Goal: Task Accomplishment & Management: Manage account settings

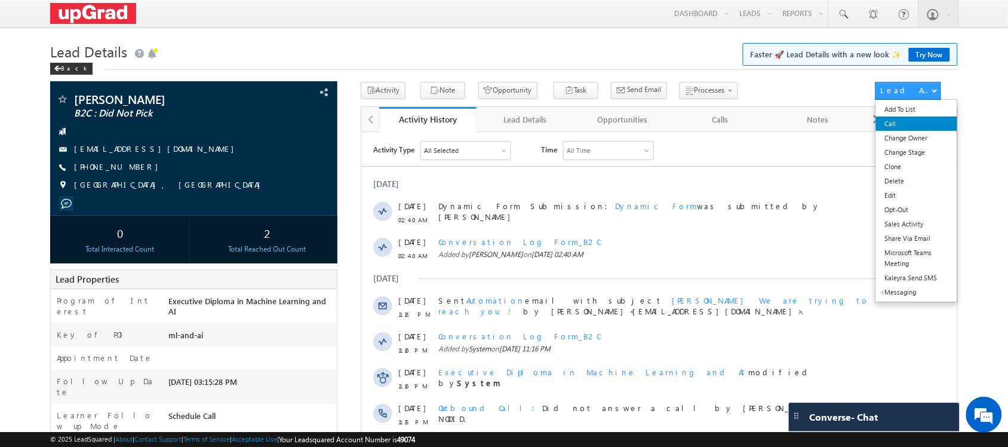
click at [917, 130] on link "Call" at bounding box center [917, 123] width 82 height 14
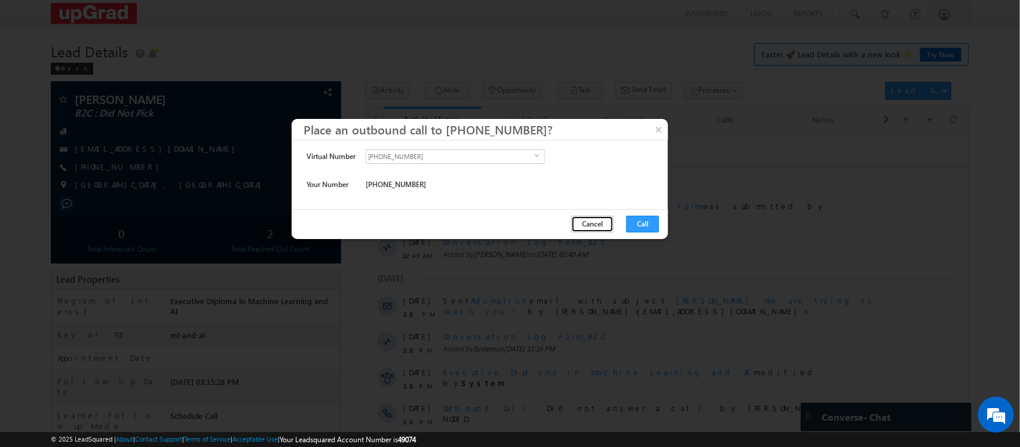
click at [601, 224] on button "Cancel" at bounding box center [592, 224] width 42 height 17
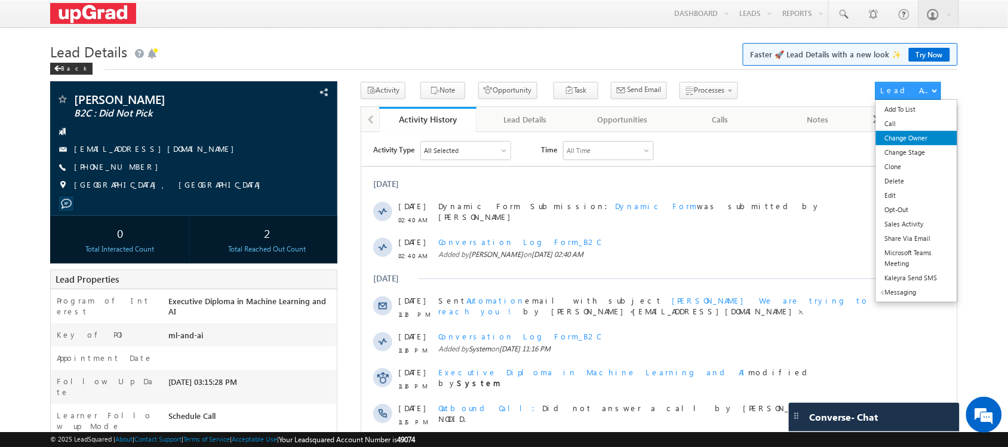
click at [913, 136] on link "Change Owner" at bounding box center [917, 138] width 82 height 14
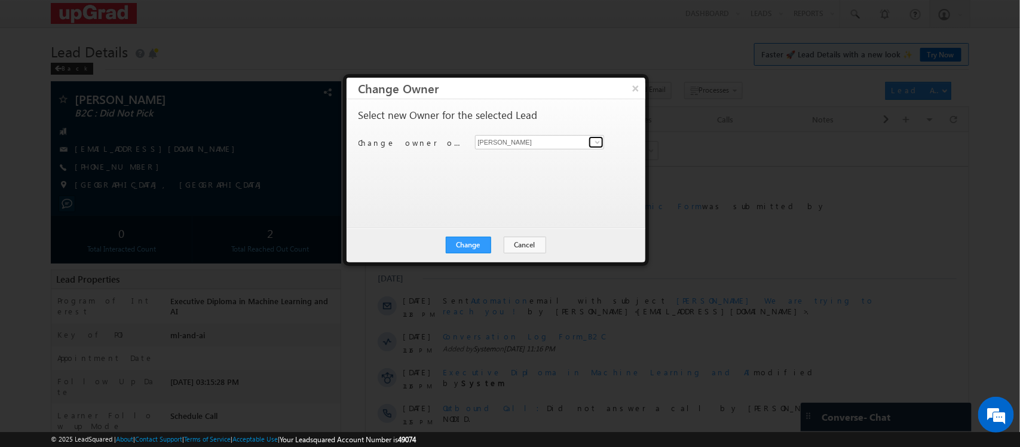
click at [597, 147] on link at bounding box center [595, 142] width 15 height 12
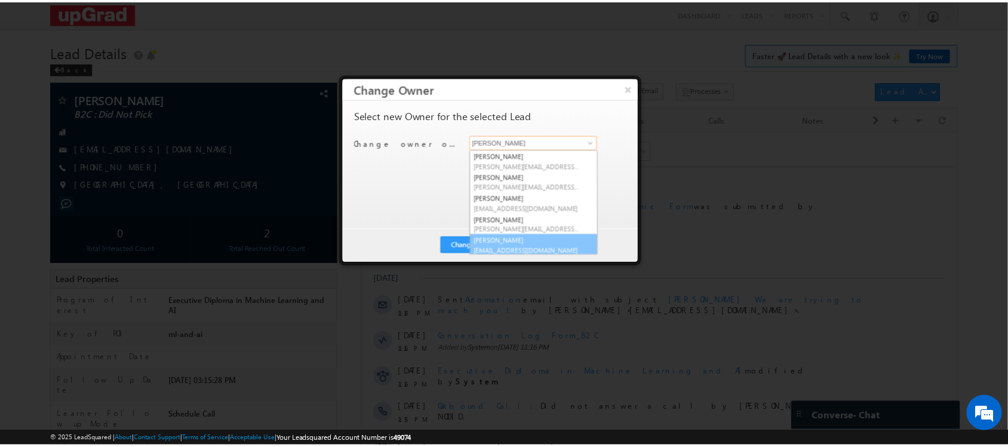
scroll to position [3, 0]
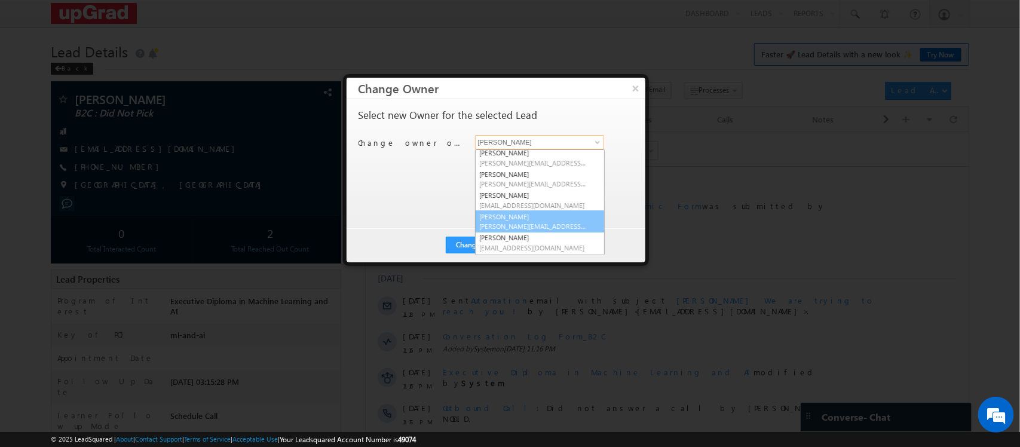
click at [532, 230] on span "smrita.panday@upgrad.com" at bounding box center [534, 226] width 108 height 9
type input "Smrita Panday"
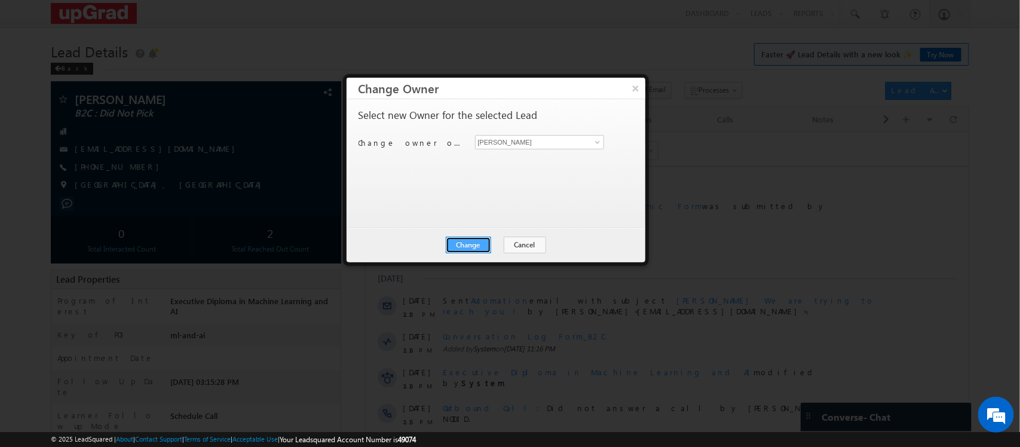
click at [487, 248] on button "Change" at bounding box center [468, 245] width 45 height 17
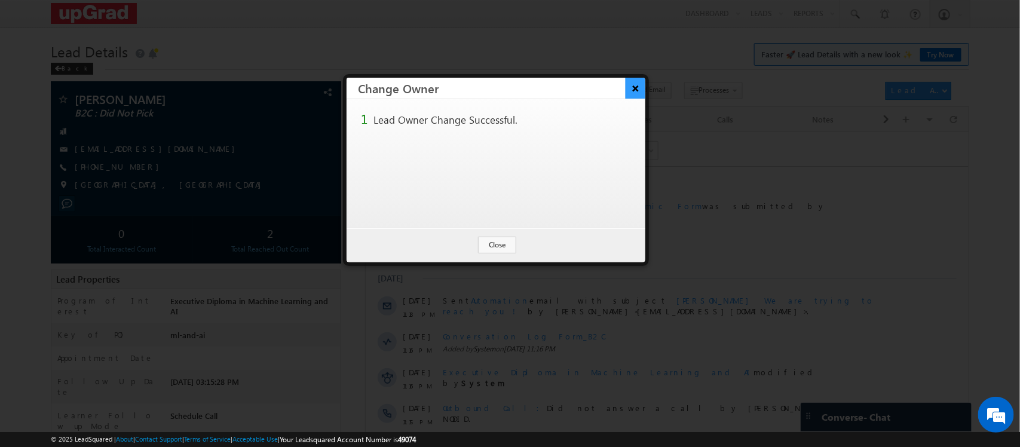
click at [634, 87] on button "×" at bounding box center [635, 88] width 20 height 21
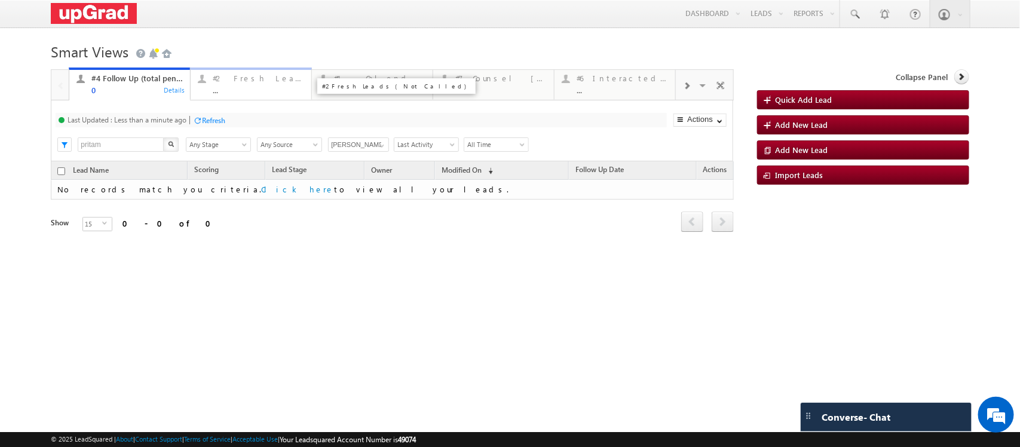
click at [282, 82] on div "#2 Fresh Leads (Not Called)" at bounding box center [258, 78] width 91 height 10
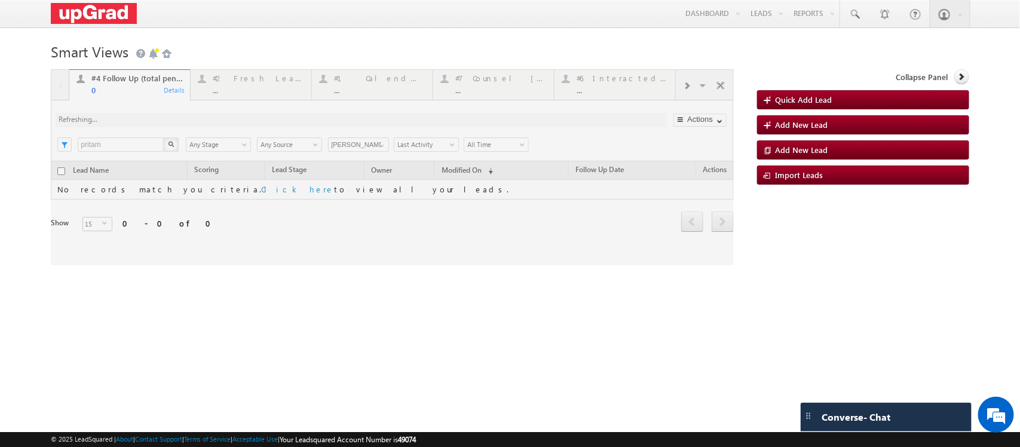
click at [247, 85] on div at bounding box center [392, 167] width 682 height 196
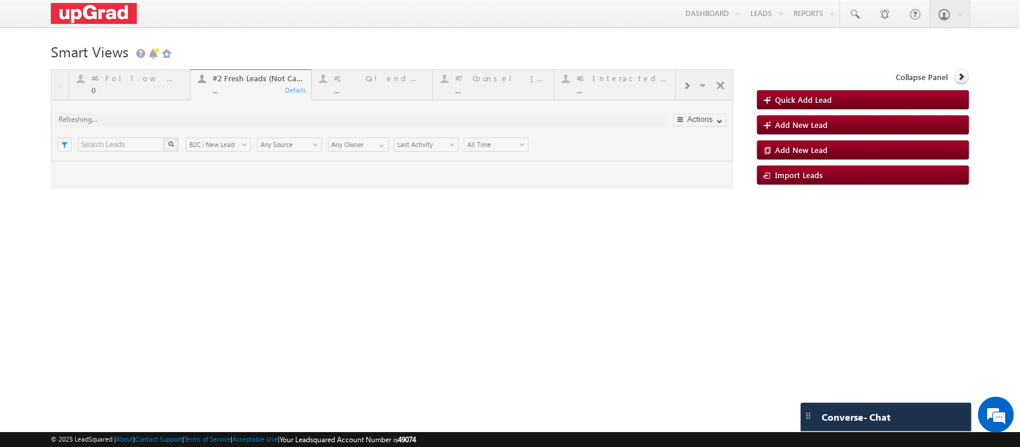
click at [234, 96] on div at bounding box center [392, 128] width 682 height 119
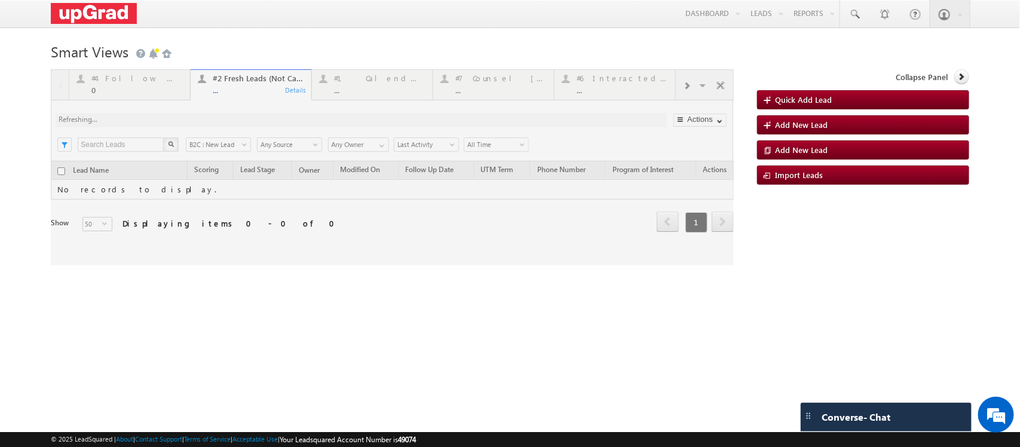
click at [231, 94] on div at bounding box center [392, 167] width 682 height 196
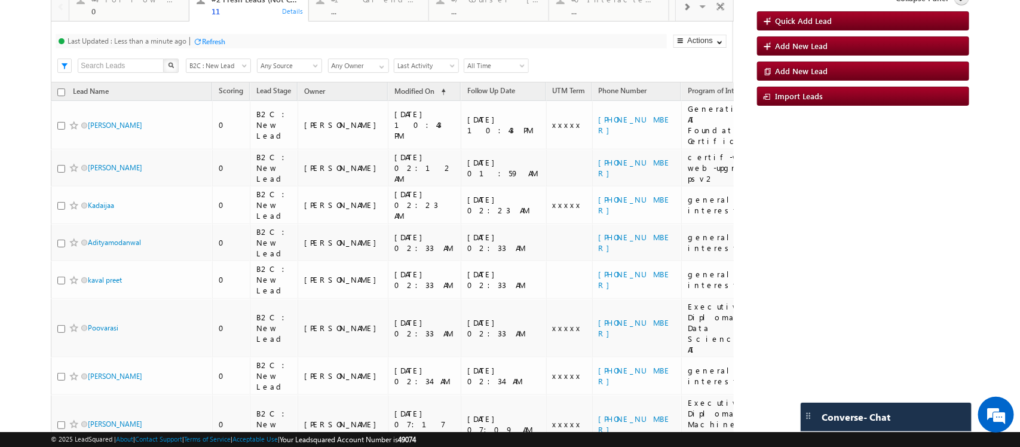
scroll to position [76, 0]
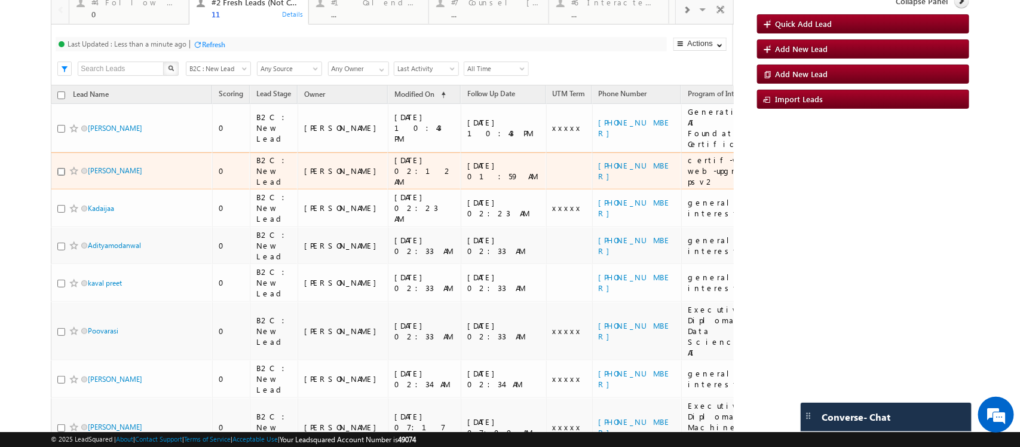
click at [59, 176] on input "checkbox" at bounding box center [61, 172] width 8 height 8
checkbox input "true"
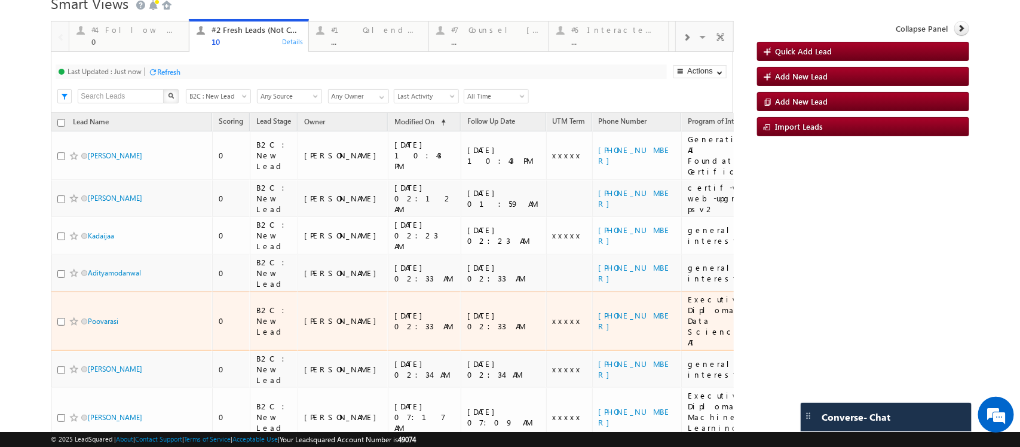
scroll to position [123, 0]
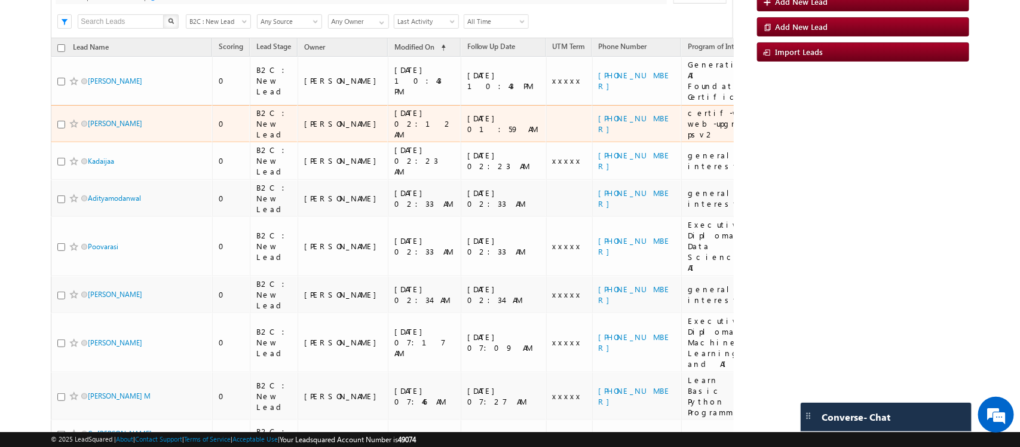
click at [60, 130] on div at bounding box center [75, 124] width 36 height 12
click at [60, 128] on input "checkbox" at bounding box center [61, 125] width 8 height 8
checkbox input "true"
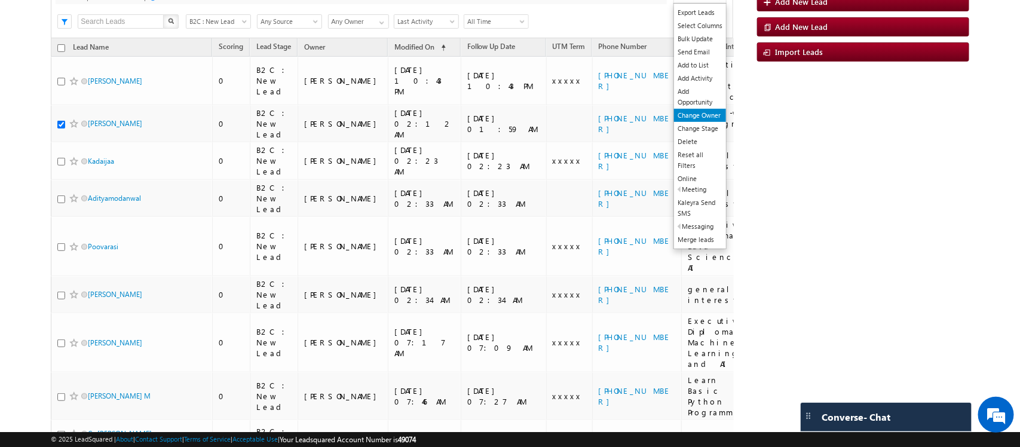
click at [687, 122] on link "Change Owner" at bounding box center [700, 115] width 52 height 13
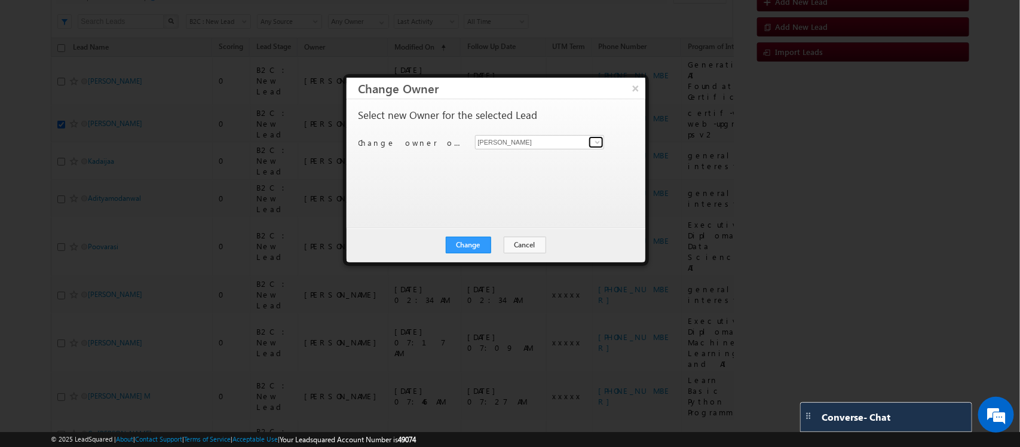
click at [590, 139] on link at bounding box center [595, 142] width 15 height 12
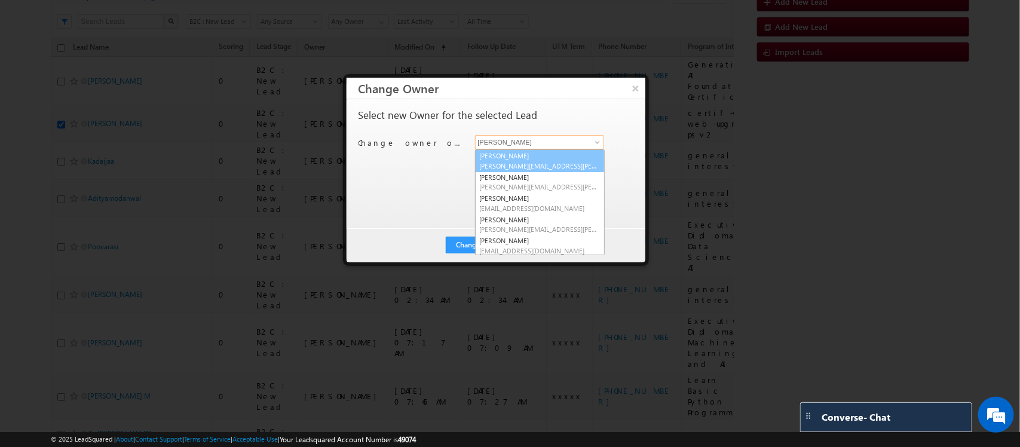
click at [524, 161] on span "Balamurugan.ranganathan@upgrad.com" at bounding box center [540, 165] width 120 height 9
type input "Balamurugan Ranganathan"
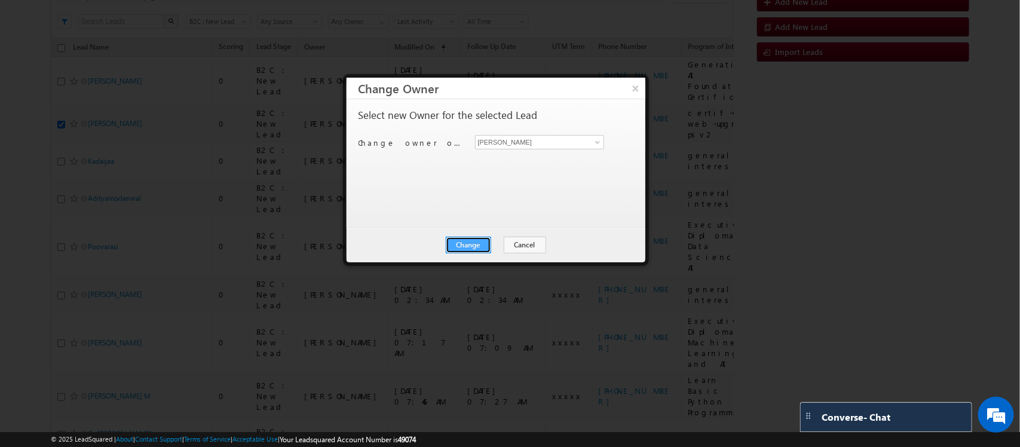
click at [472, 247] on button "Change" at bounding box center [468, 245] width 45 height 17
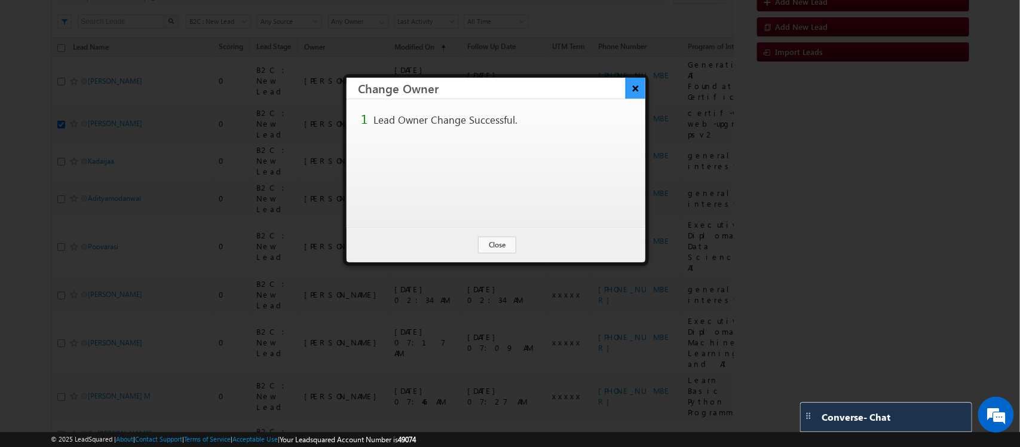
click at [634, 87] on button "×" at bounding box center [635, 88] width 20 height 21
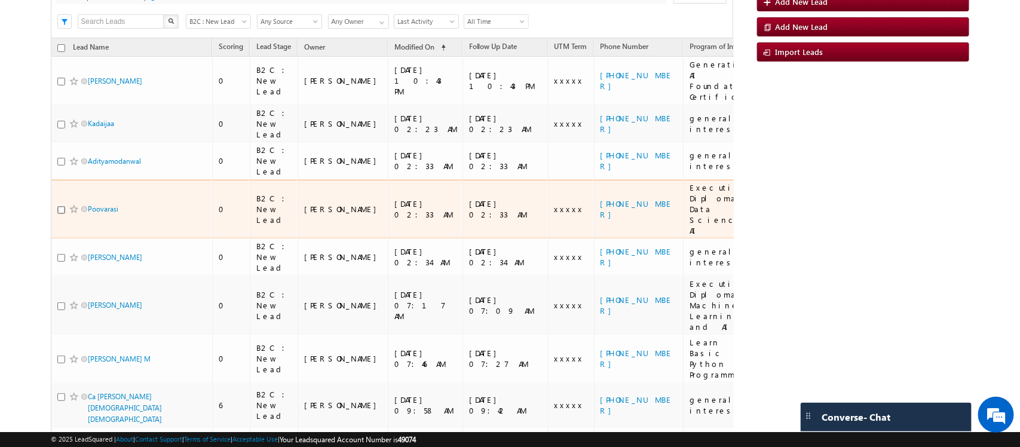
click at [60, 206] on input "checkbox" at bounding box center [61, 210] width 8 height 8
checkbox input "true"
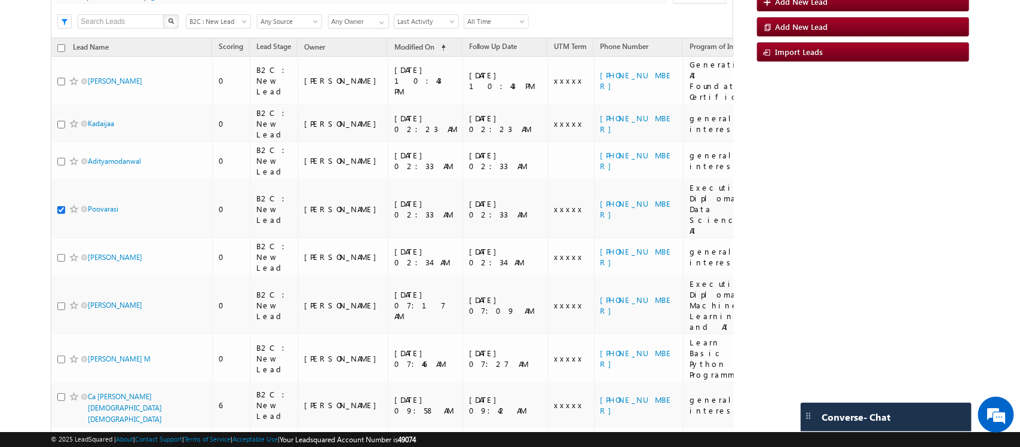
scroll to position [48, 0]
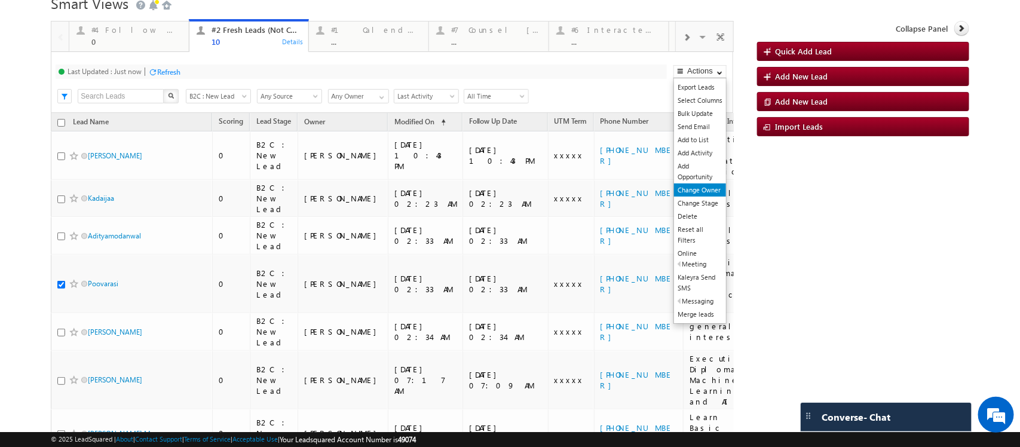
click at [702, 196] on link "Change Owner" at bounding box center [700, 189] width 52 height 13
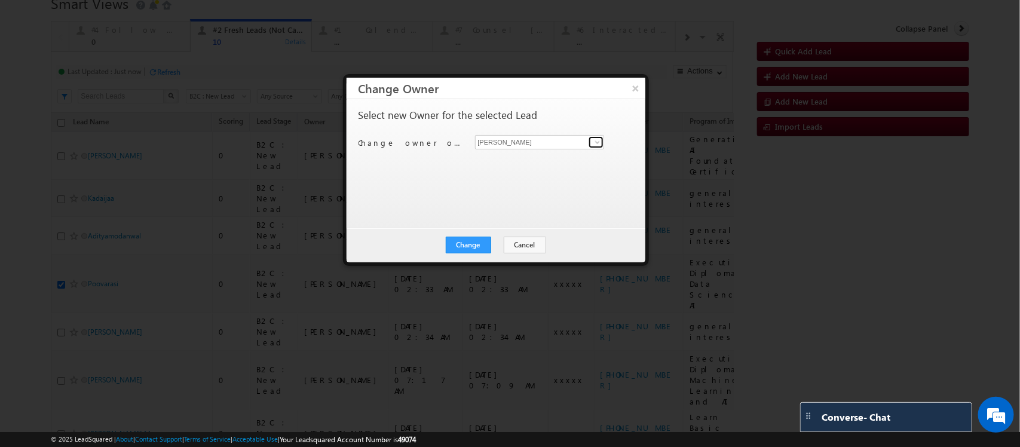
click at [592, 143] on span at bounding box center [597, 142] width 10 height 10
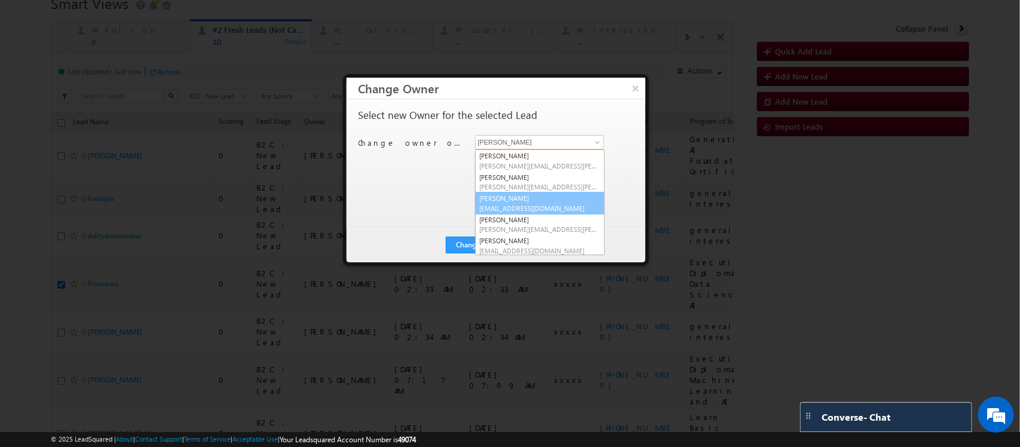
scroll to position [22, 0]
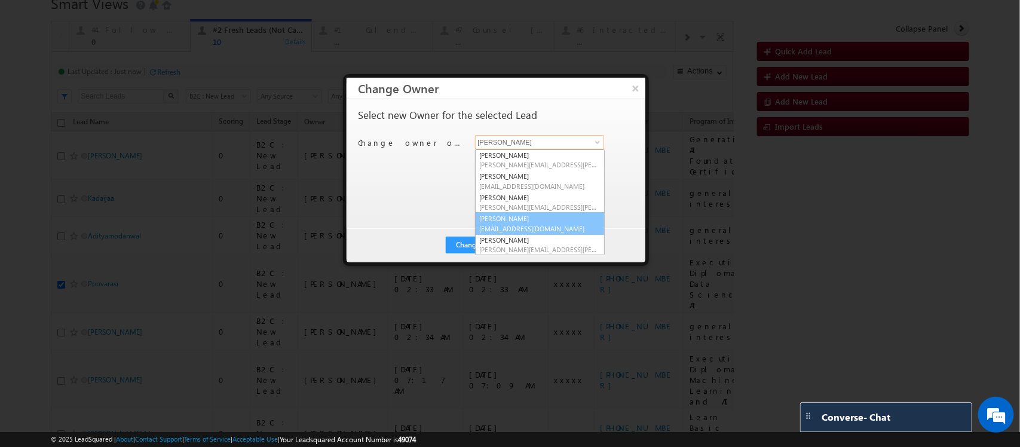
click at [532, 227] on span "sphoorthi.valmiki@upgrad.com" at bounding box center [540, 228] width 120 height 9
type input "Sphoorthi Valmiki"
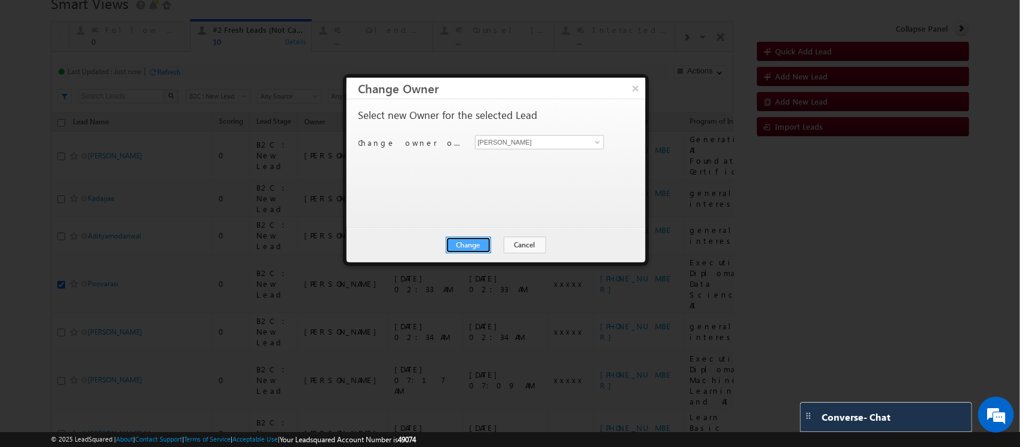
click at [470, 248] on button "Change" at bounding box center [468, 245] width 45 height 17
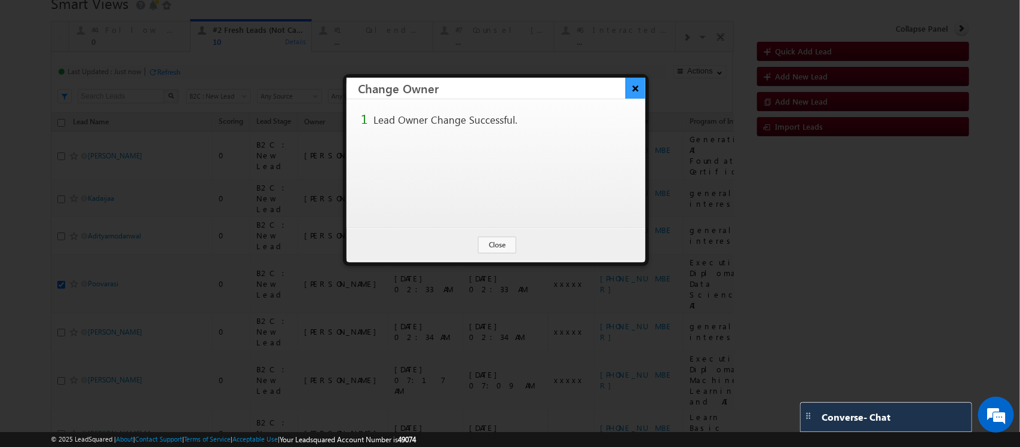
click at [631, 88] on button "×" at bounding box center [635, 88] width 20 height 21
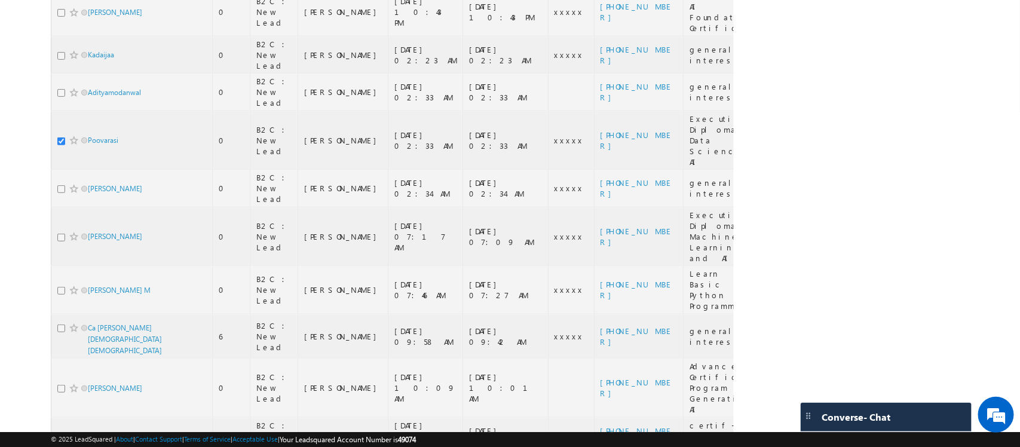
scroll to position [198, 0]
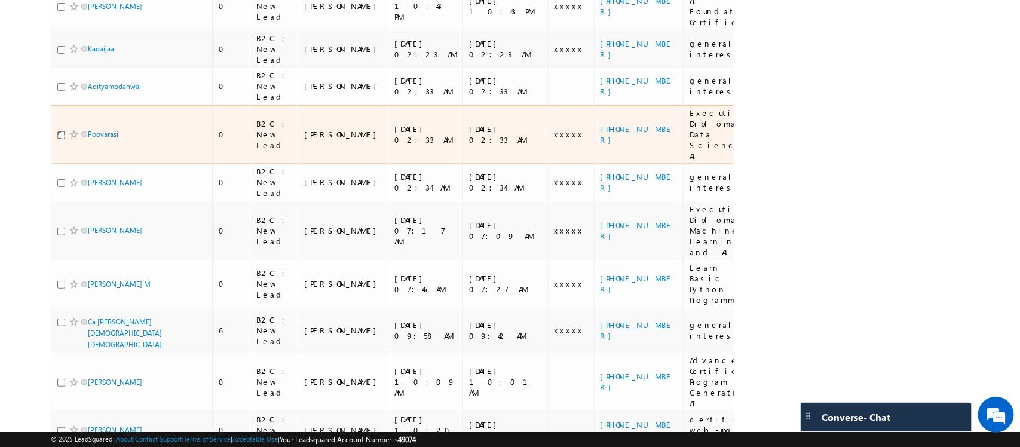
click at [59, 131] on input "checkbox" at bounding box center [61, 135] width 8 height 8
checkbox input "true"
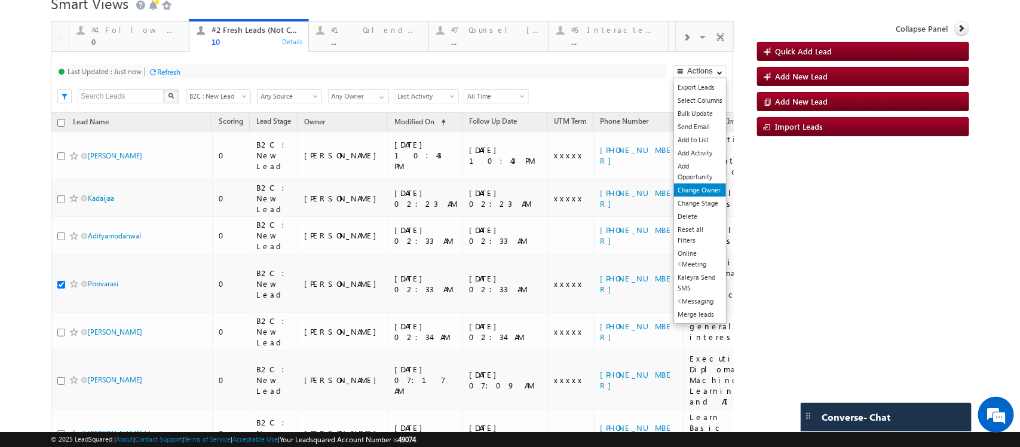
click at [692, 196] on link "Change Owner" at bounding box center [700, 189] width 52 height 13
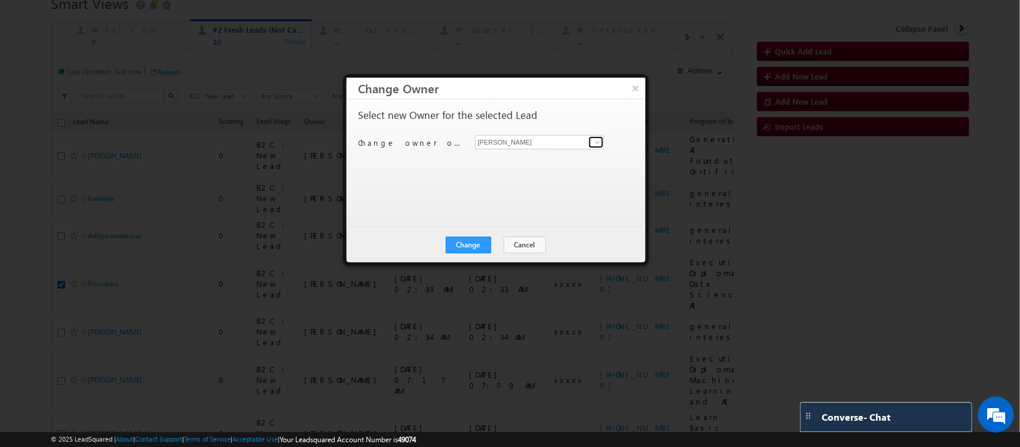
click at [594, 144] on span at bounding box center [597, 142] width 10 height 10
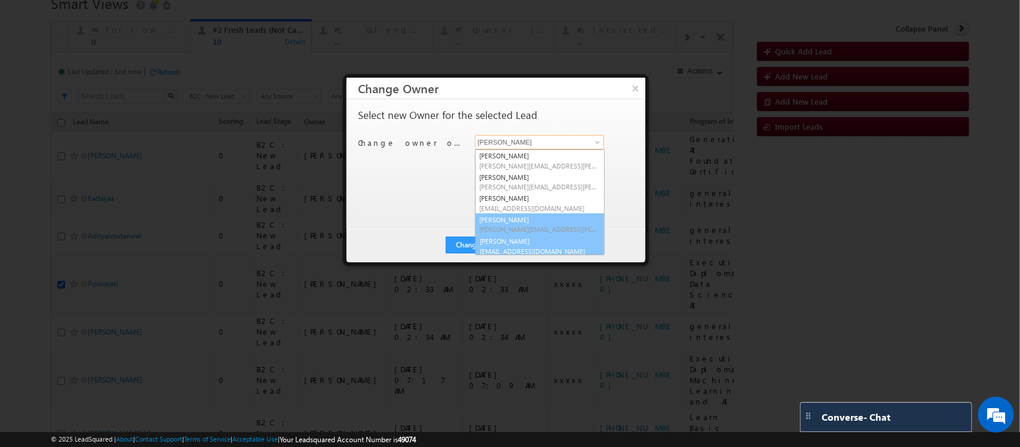
scroll to position [3, 0]
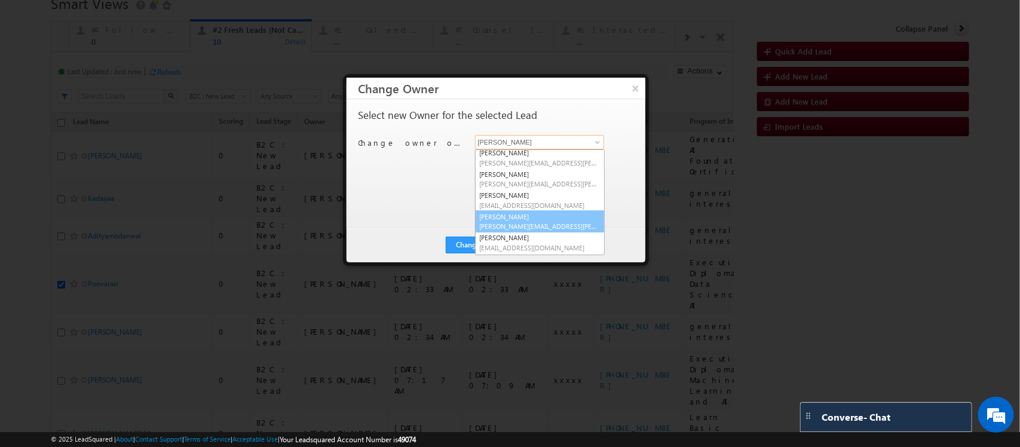
click at [532, 220] on link "Smrita Panday smrita.panday@upgrad.com" at bounding box center [540, 221] width 130 height 23
type input "Smrita Panday"
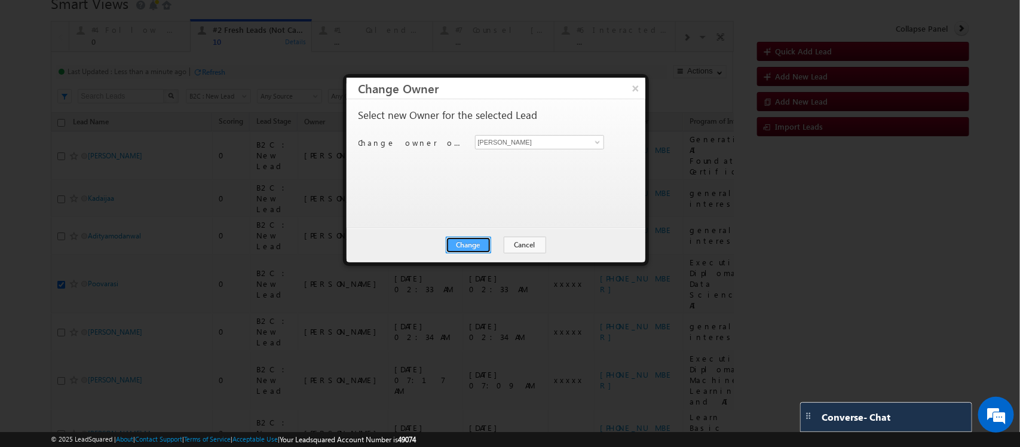
click at [485, 245] on button "Change" at bounding box center [468, 245] width 45 height 17
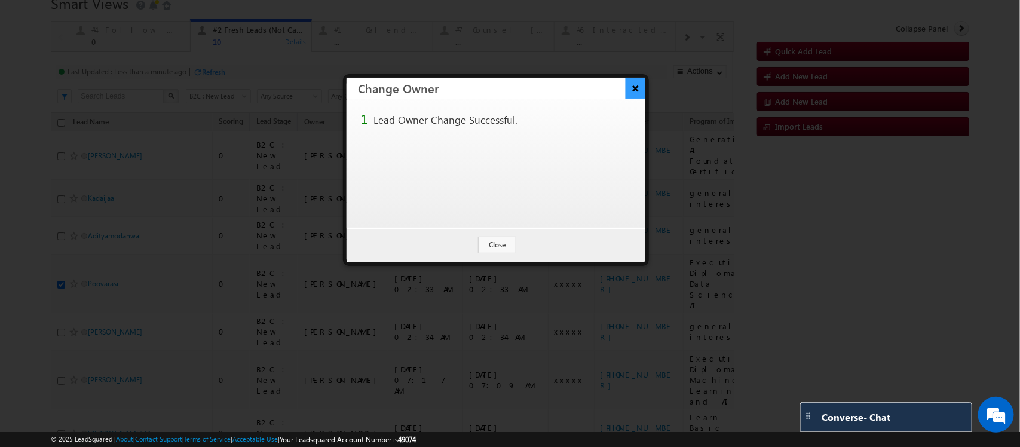
click at [629, 90] on button "×" at bounding box center [635, 88] width 20 height 21
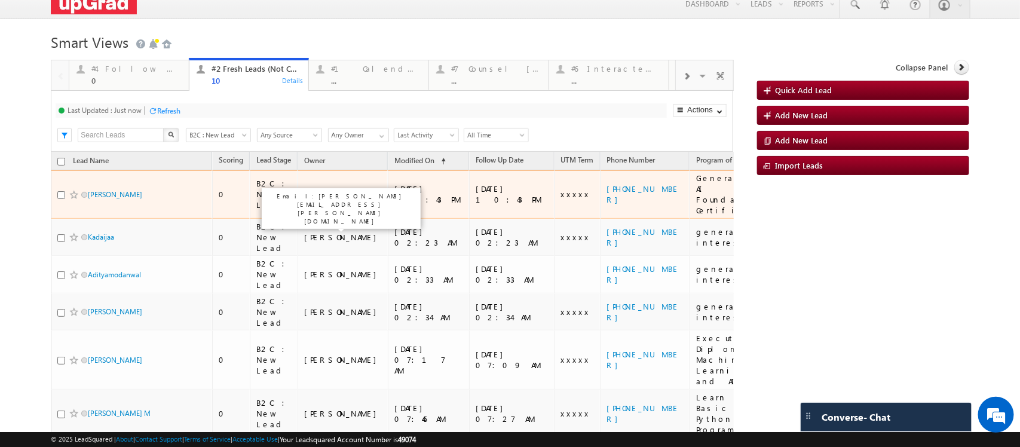
scroll to position [0, 0]
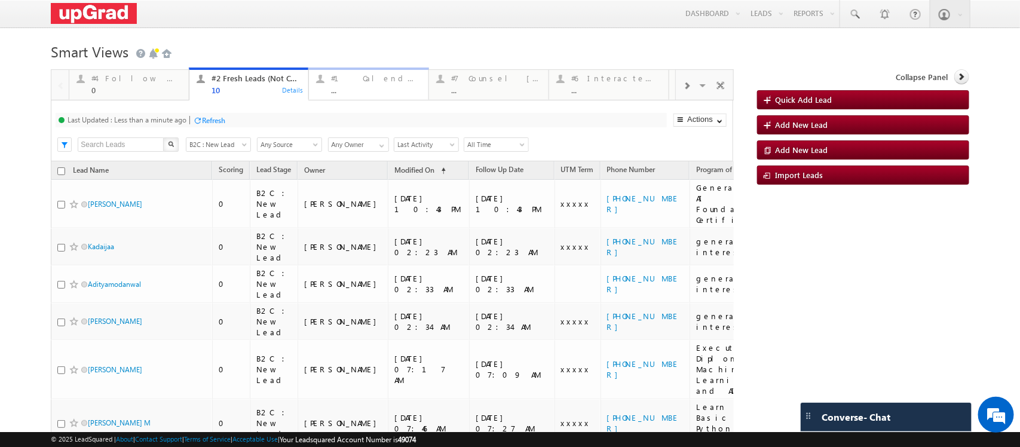
click at [372, 87] on div "..." at bounding box center [376, 89] width 90 height 9
